Goal: Find specific page/section: Find specific page/section

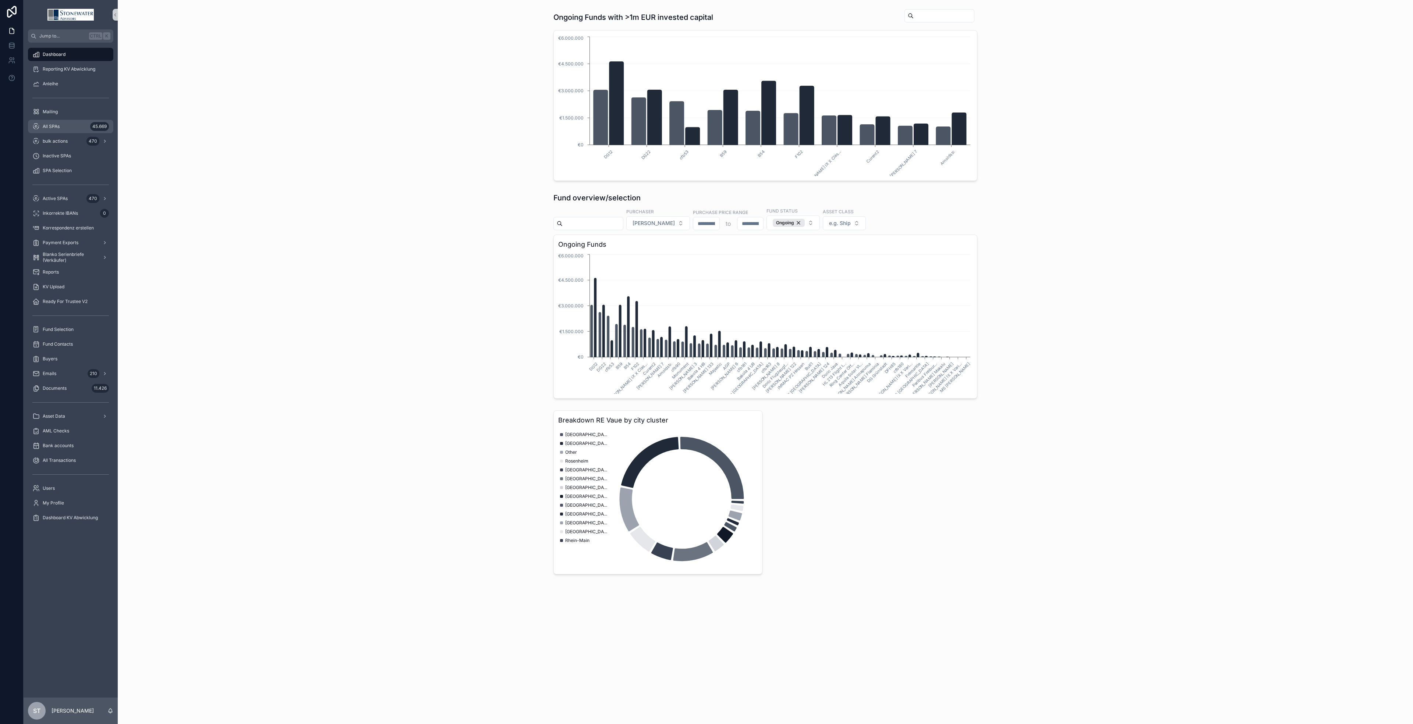
click at [55, 129] on span "All SPAs" at bounding box center [51, 127] width 17 height 6
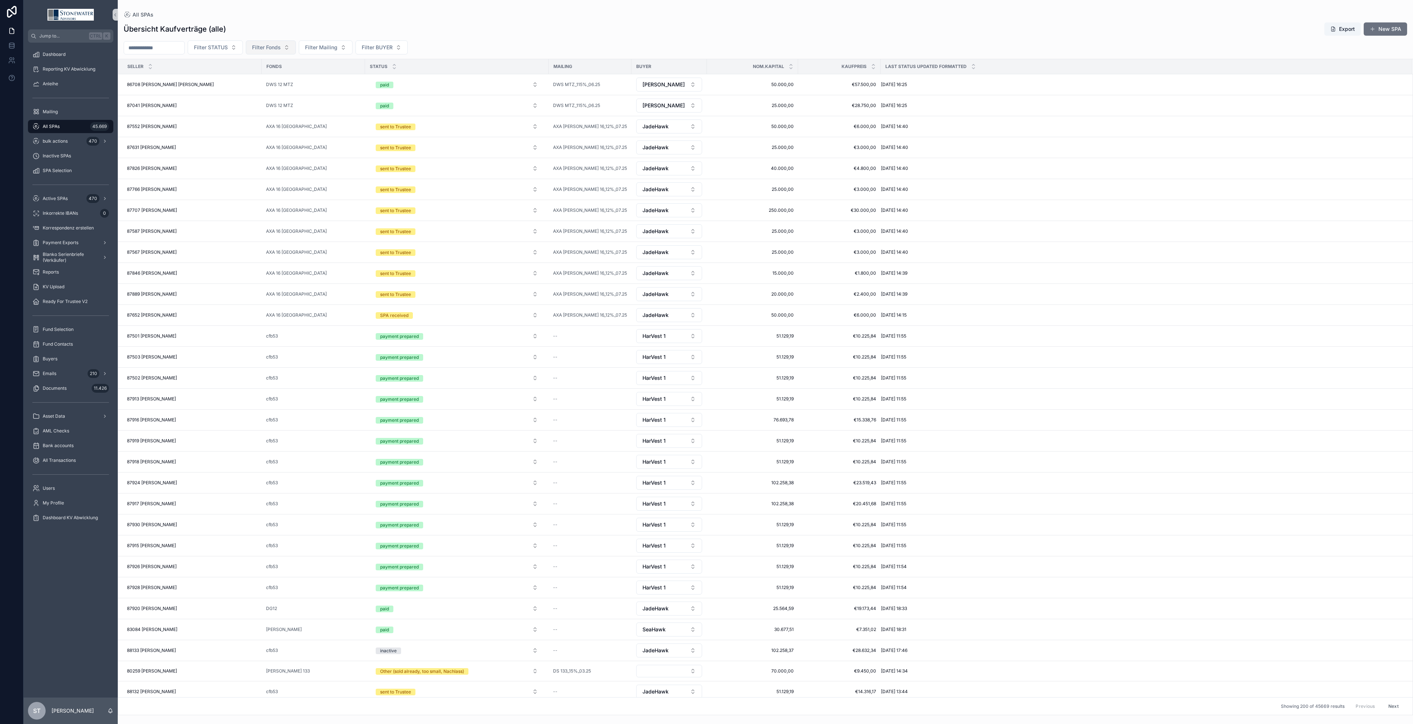
click at [281, 50] on span "Filter Fonds" at bounding box center [266, 47] width 29 height 7
type input "****"
click at [290, 78] on div "DG12" at bounding box center [288, 78] width 88 height 12
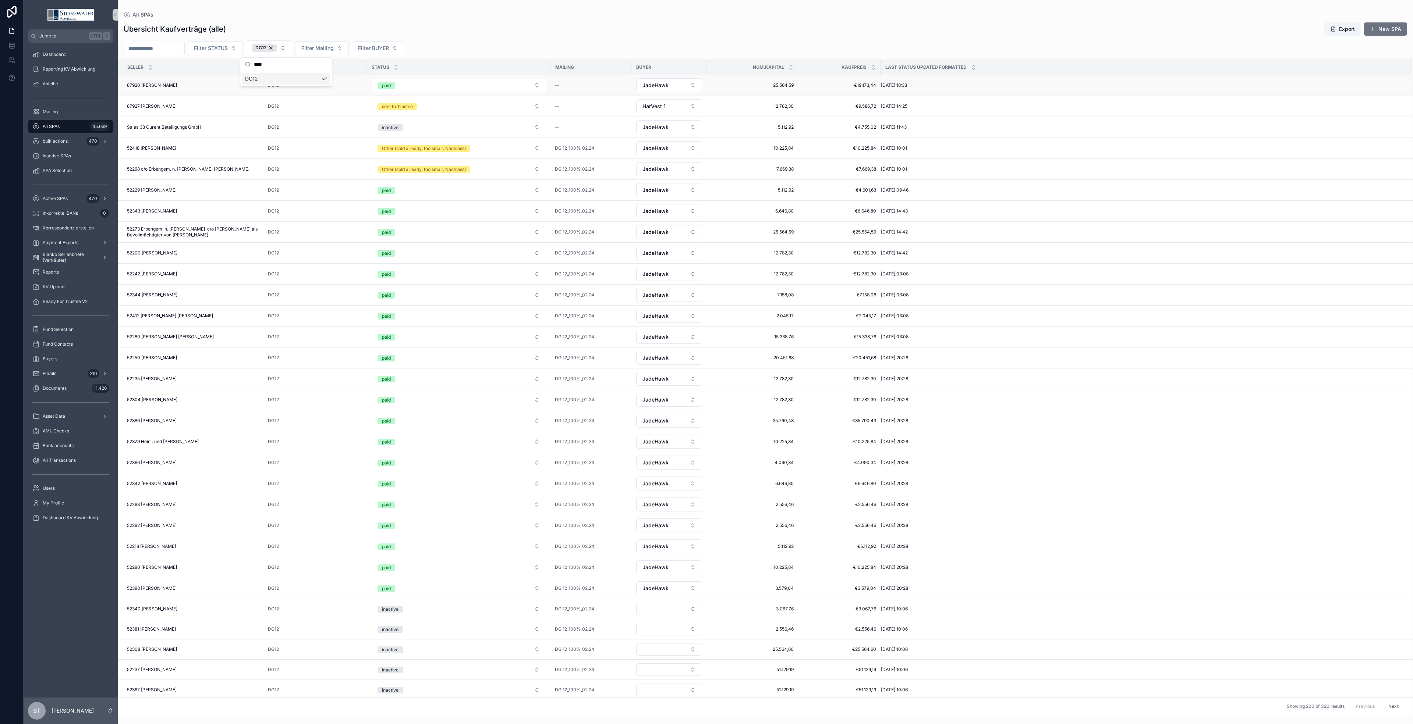
click at [179, 85] on div "87920 [PERSON_NAME] 87920 [PERSON_NAME]" at bounding box center [193, 85] width 132 height 6
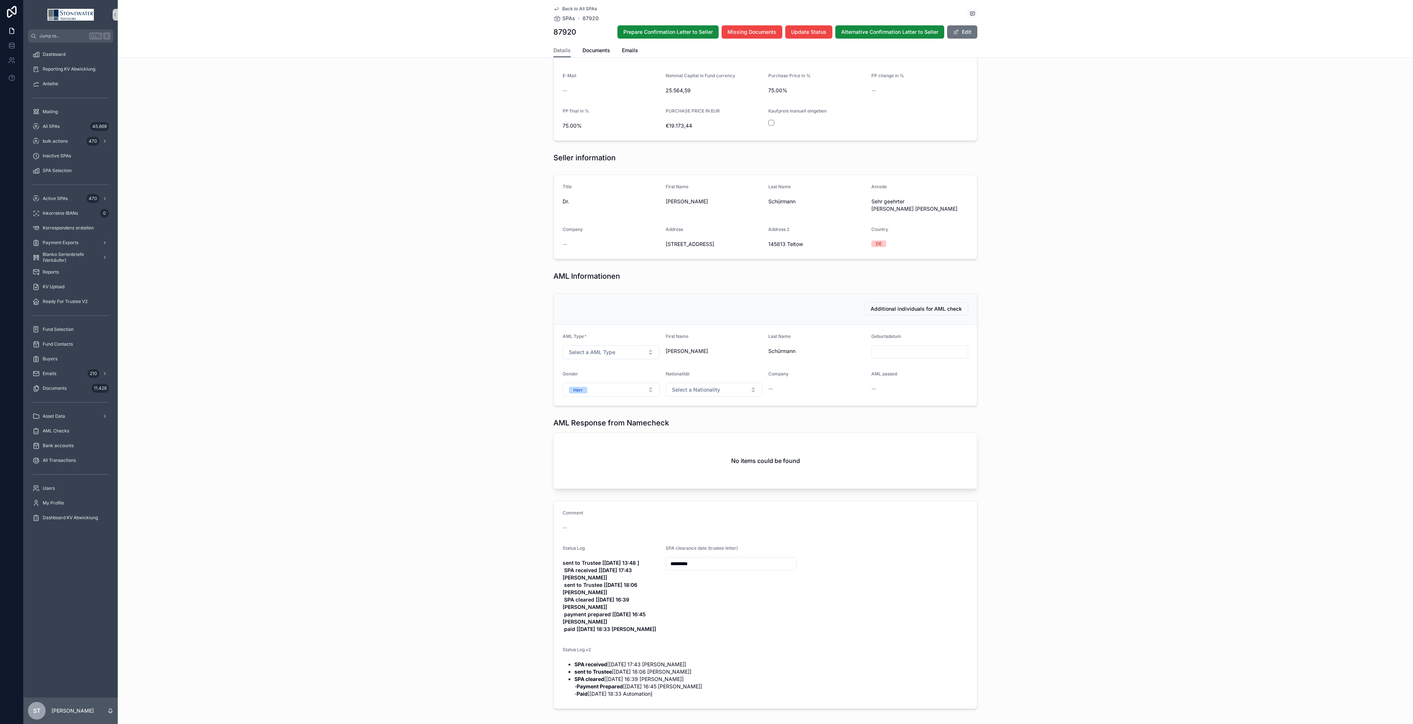
scroll to position [337, 0]
